Goal: Task Accomplishment & Management: Manage account settings

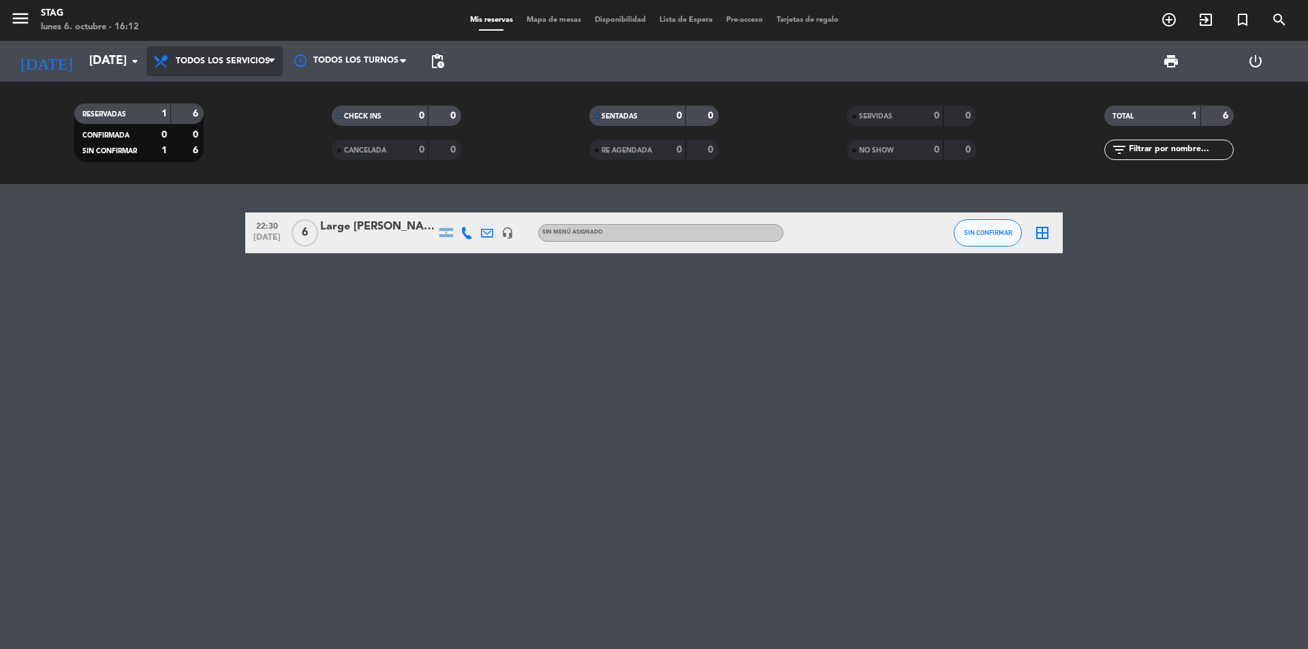
click at [212, 59] on span "Todos los servicios" at bounding box center [223, 62] width 94 height 10
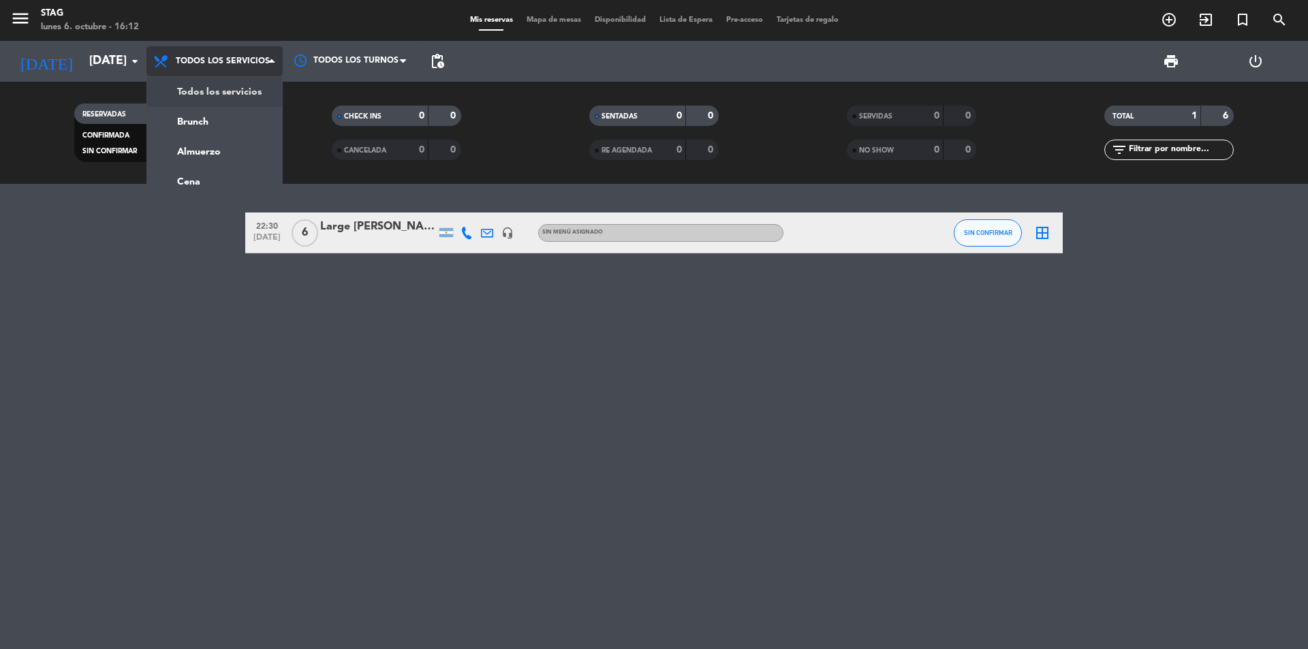
click at [205, 63] on span "Todos los servicios" at bounding box center [223, 62] width 94 height 10
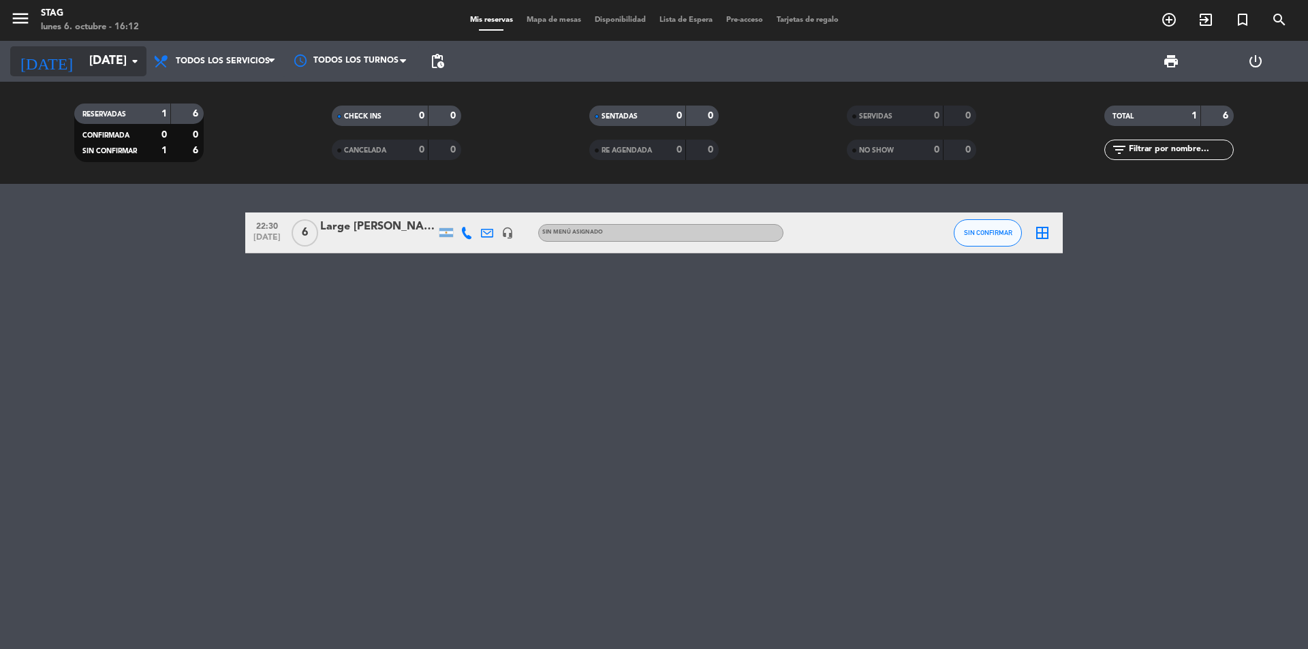
click at [99, 61] on input "[DATE]" at bounding box center [161, 61] width 158 height 27
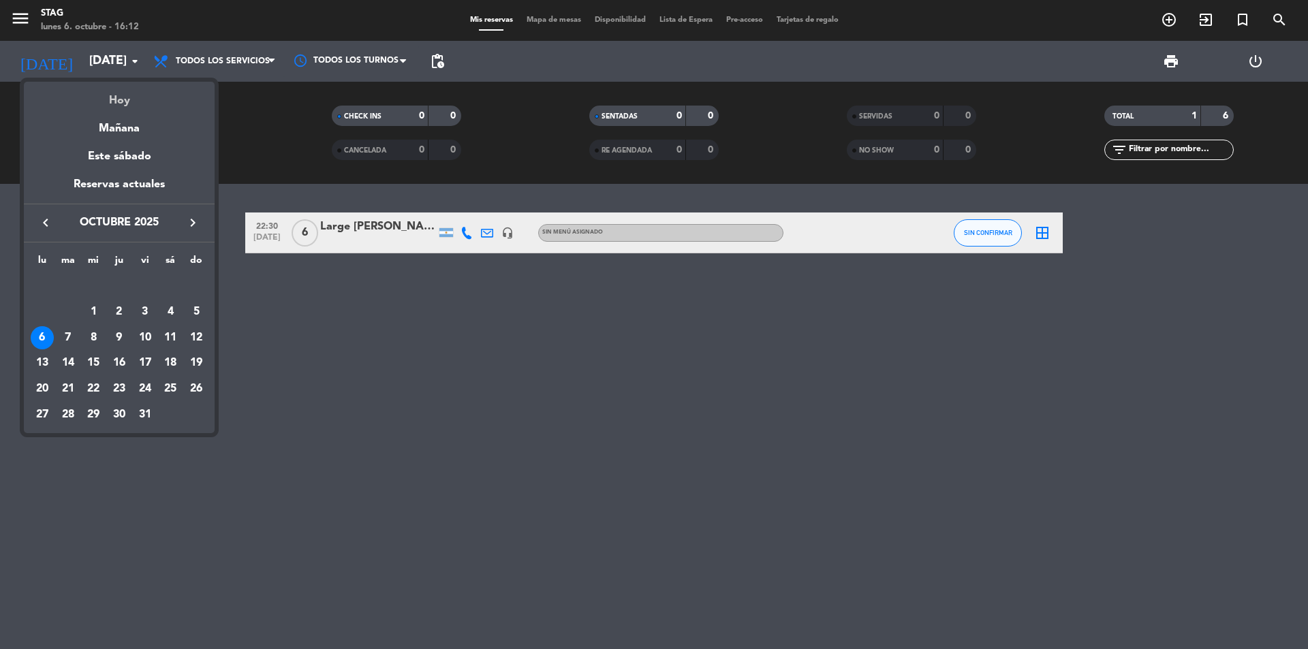
click at [120, 105] on div "Hoy" at bounding box center [119, 96] width 191 height 28
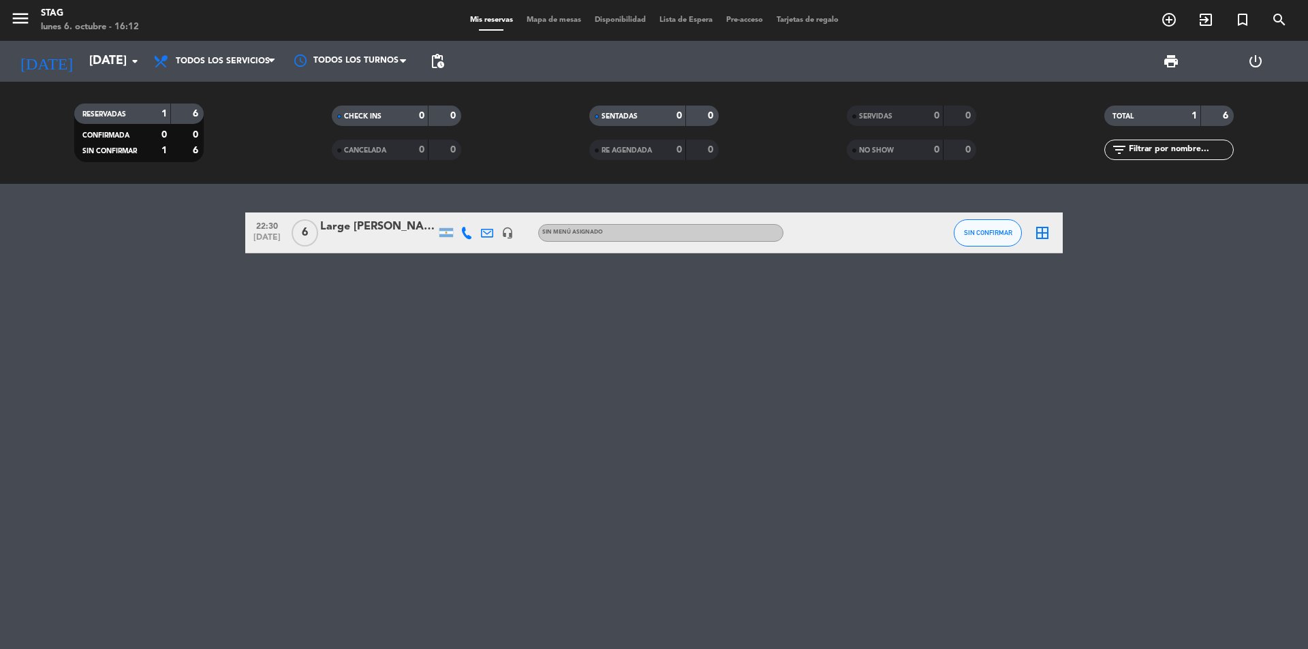
click at [402, 362] on div "22:30 [DATE] 6 Large [PERSON_NAME][DEMOGRAPHIC_DATA] headset_mic Sin menú asign…" at bounding box center [654, 416] width 1308 height 465
click at [18, 16] on icon "menu" at bounding box center [20, 18] width 20 height 20
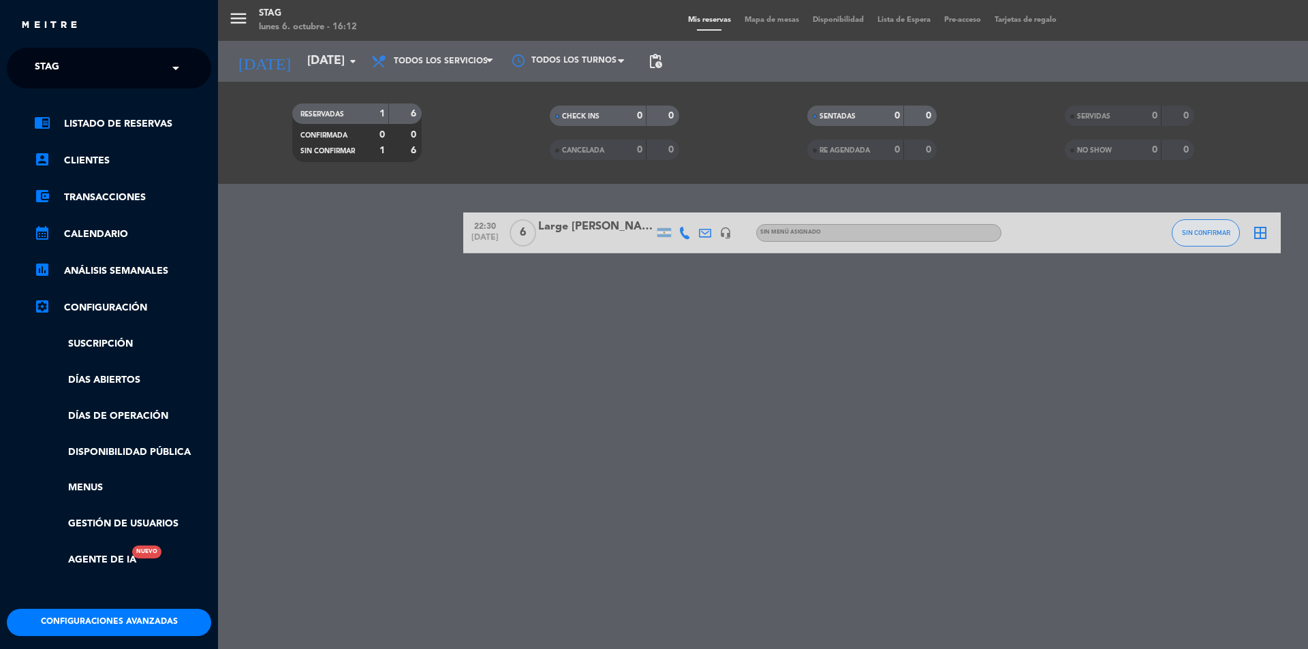
click at [99, 114] on div "chrome_reader_mode Listado de Reservas account_box Clientes account_balance_wal…" at bounding box center [109, 349] width 225 height 520
click at [97, 125] on link "chrome_reader_mode Listado de Reservas" at bounding box center [122, 124] width 177 height 16
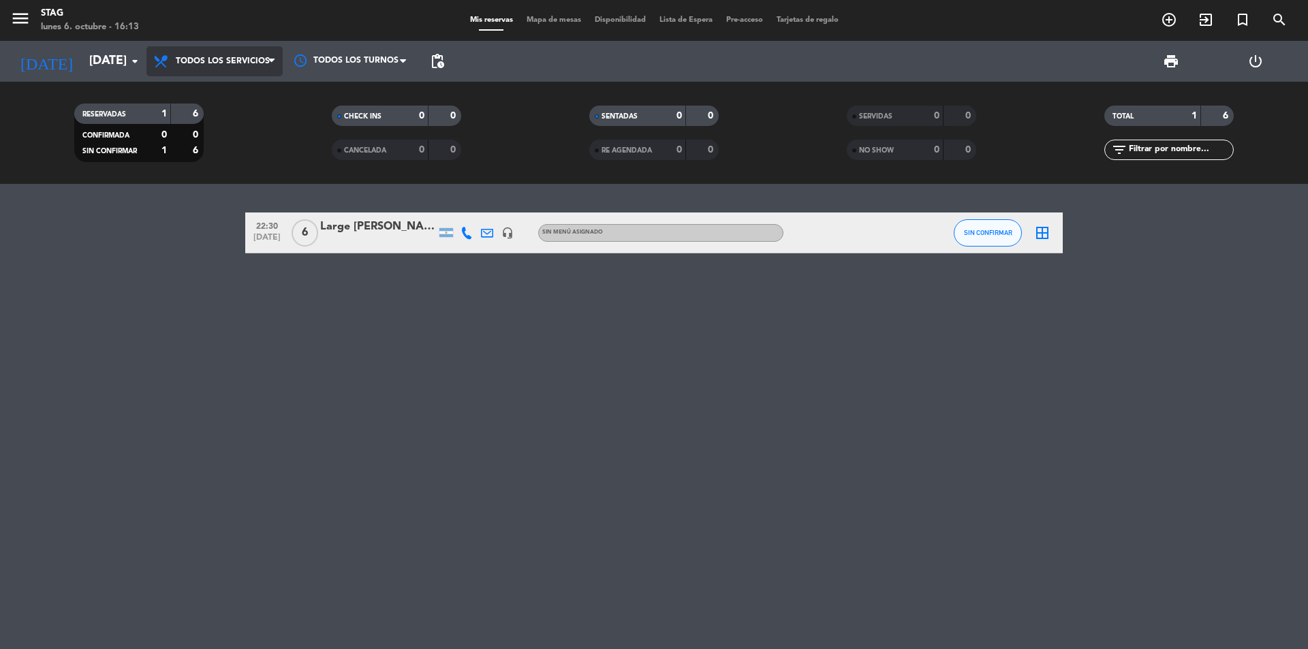
click at [236, 64] on span "Todos los servicios" at bounding box center [223, 62] width 94 height 10
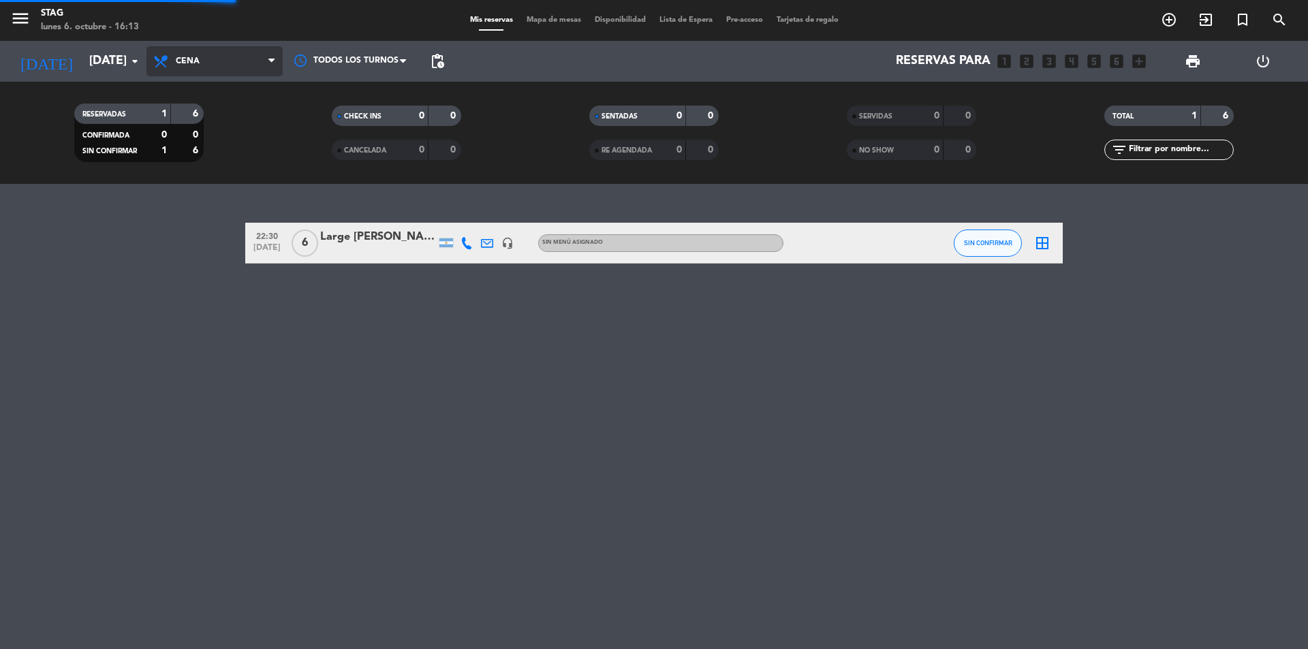
click at [207, 170] on div "menu STAG [DATE] 6. octubre - 16:13 Mis reservas Mapa de mesas Disponibilidad L…" at bounding box center [654, 92] width 1308 height 184
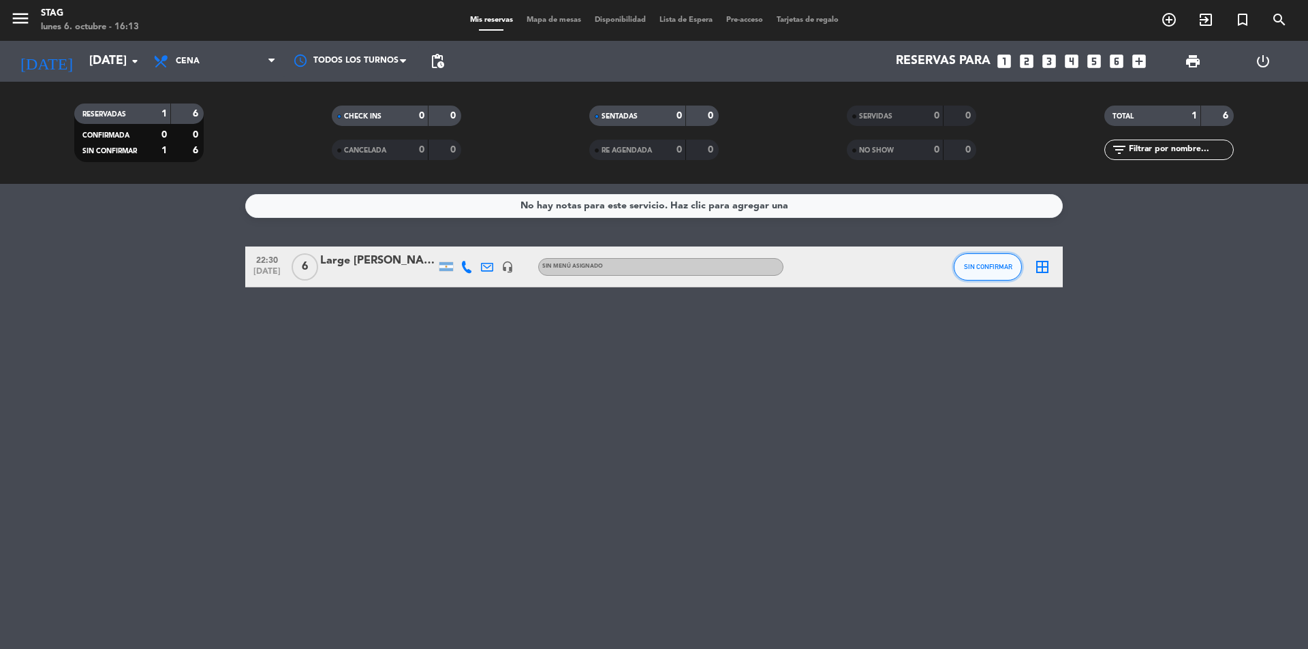
click at [976, 269] on span "SIN CONFIRMAR" at bounding box center [988, 266] width 48 height 7
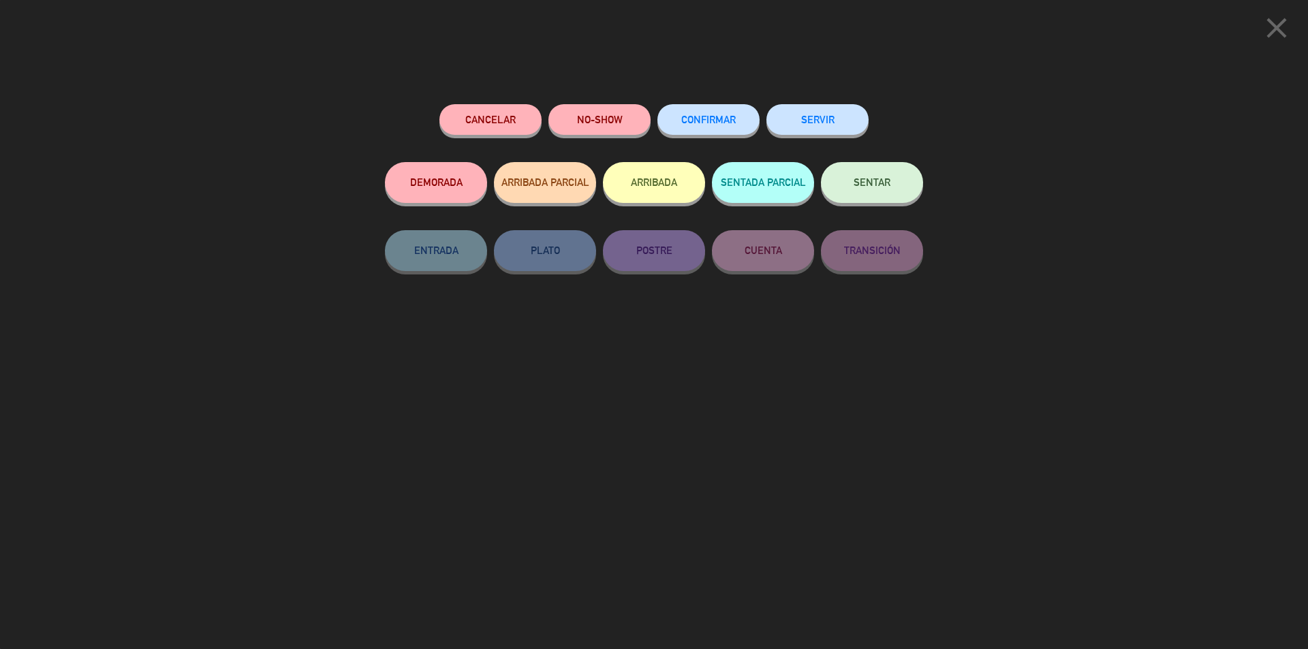
click at [734, 110] on button "CONFIRMAR" at bounding box center [708, 119] width 102 height 31
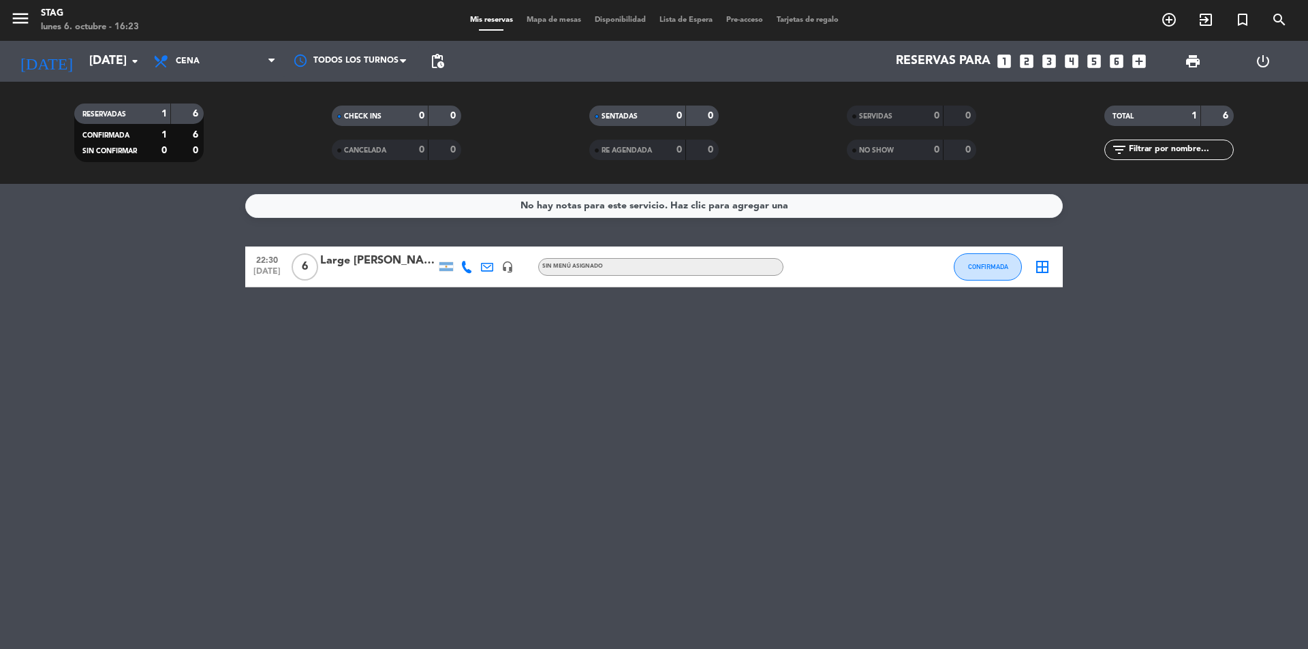
click at [614, 408] on div "No hay notas para este servicio. Haz clic para agregar una 22:30 [DATE] 6 Large…" at bounding box center [654, 416] width 1308 height 465
click at [662, 474] on div "No hay notas para este servicio. Haz clic para agregar una 22:30 [DATE] 6 Large…" at bounding box center [654, 416] width 1308 height 465
